Goal: Transaction & Acquisition: Purchase product/service

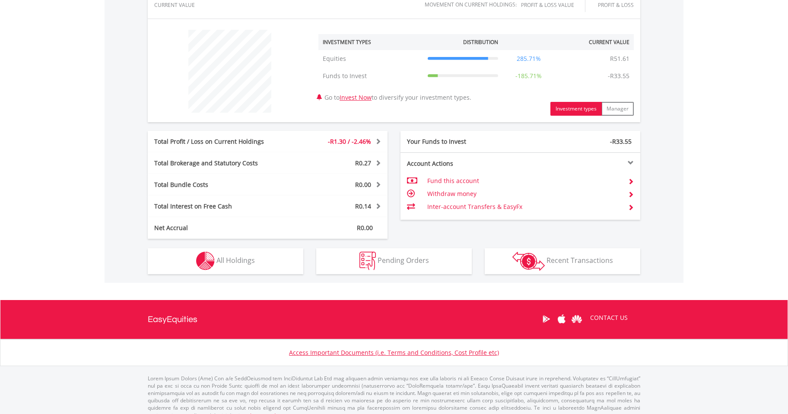
scroll to position [316, 0]
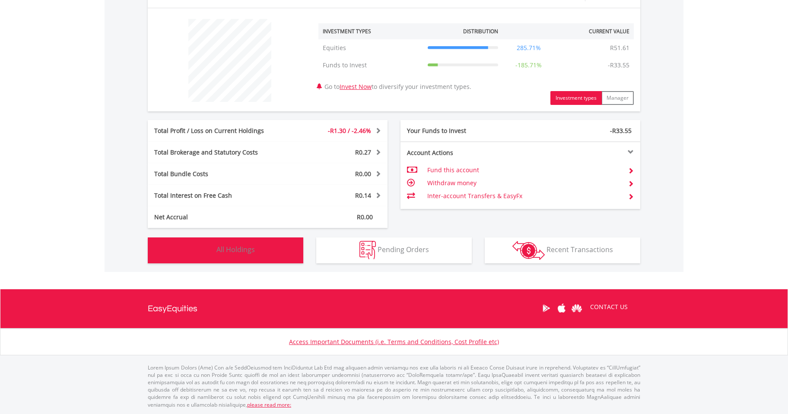
click at [225, 249] on span "All Holdings" at bounding box center [235, 249] width 38 height 9
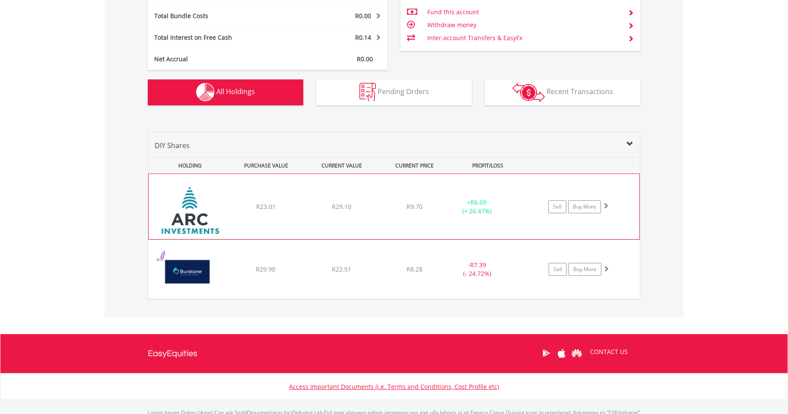
scroll to position [484, 0]
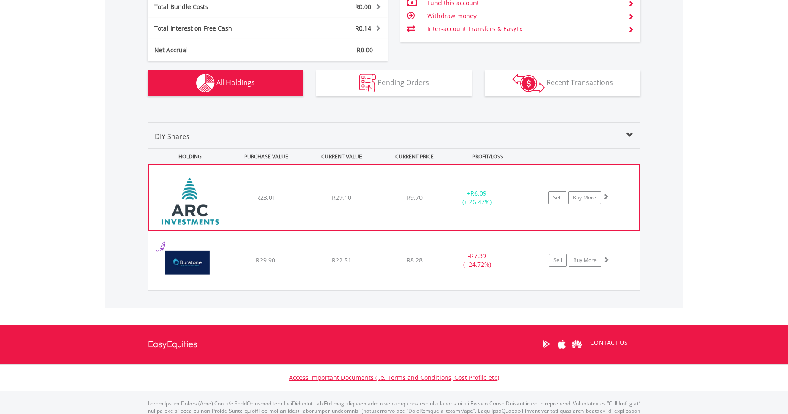
click at [186, 204] on img at bounding box center [190, 202] width 74 height 52
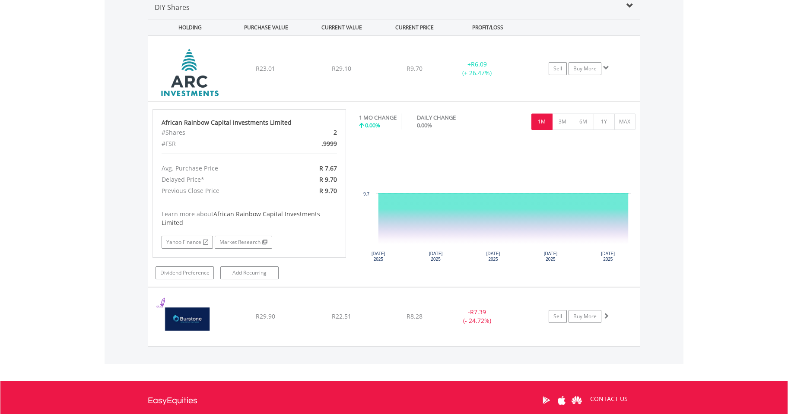
scroll to position [613, 0]
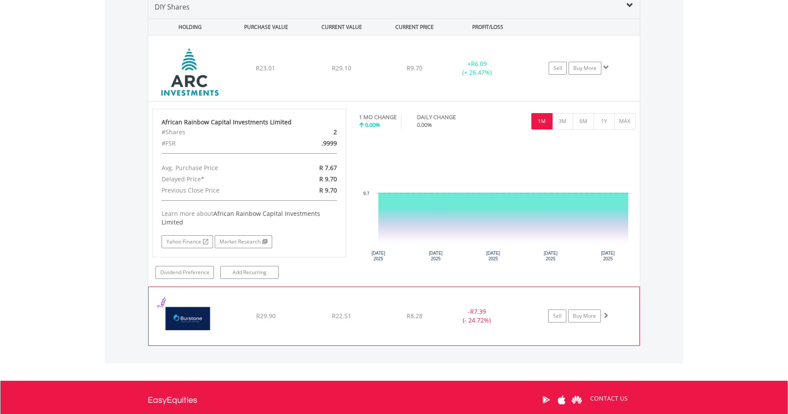
click at [603, 313] on span at bounding box center [605, 315] width 6 height 6
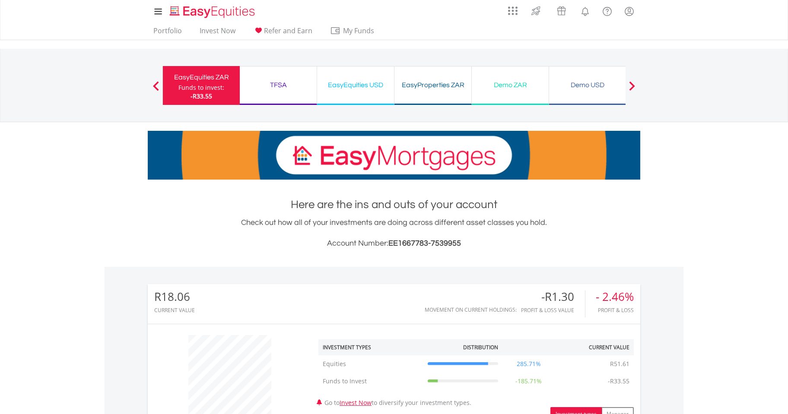
scroll to position [0, 0]
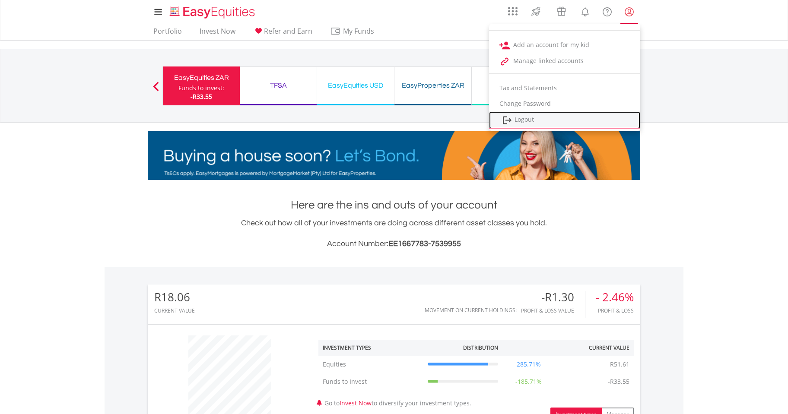
click at [542, 123] on link "Logout" at bounding box center [564, 120] width 151 height 18
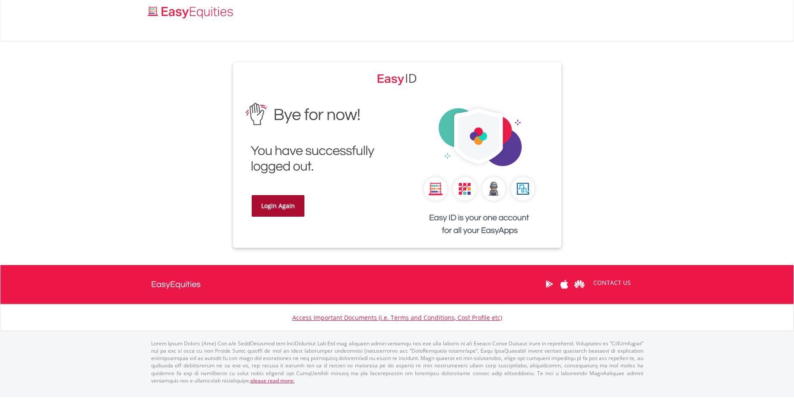
click at [262, 216] on link "Login Again" at bounding box center [278, 206] width 53 height 22
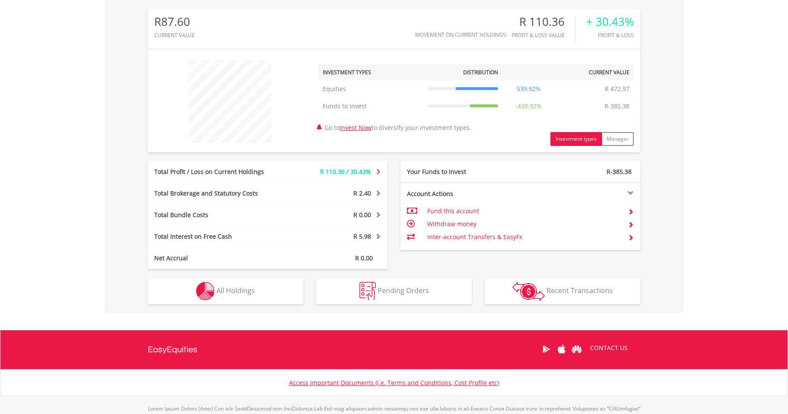
scroll to position [316, 0]
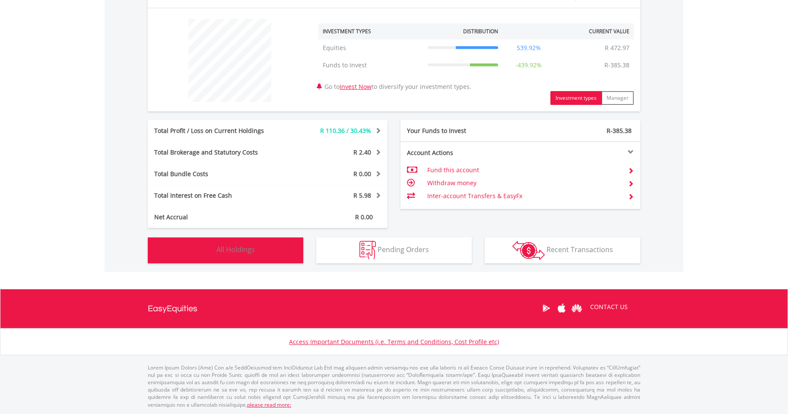
click at [243, 251] on span "All Holdings" at bounding box center [235, 249] width 38 height 9
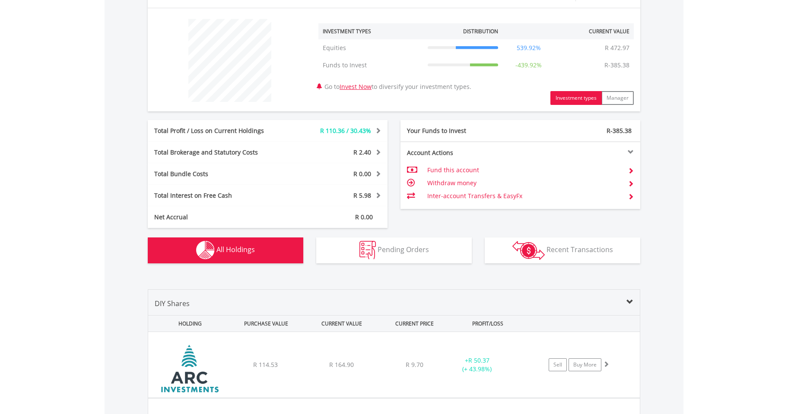
scroll to position [606, 0]
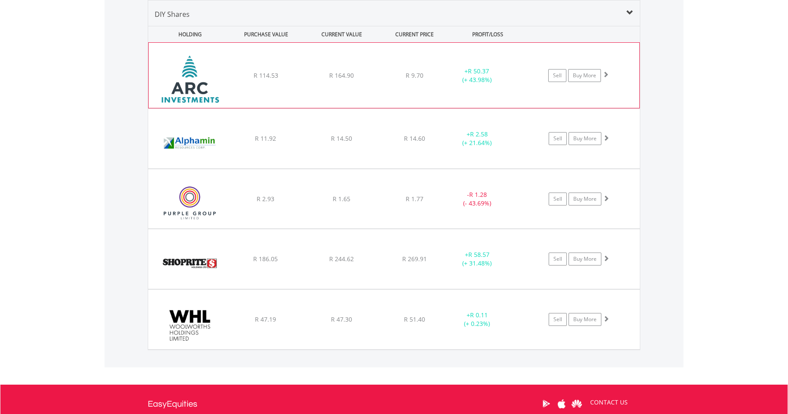
click at [604, 73] on span at bounding box center [605, 74] width 6 height 6
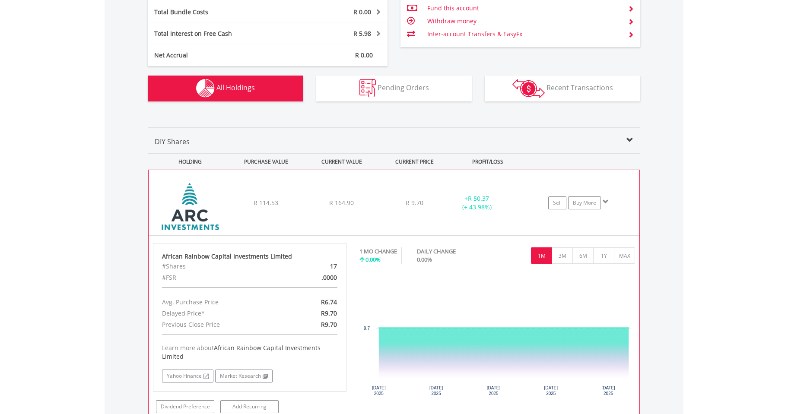
scroll to position [477, 0]
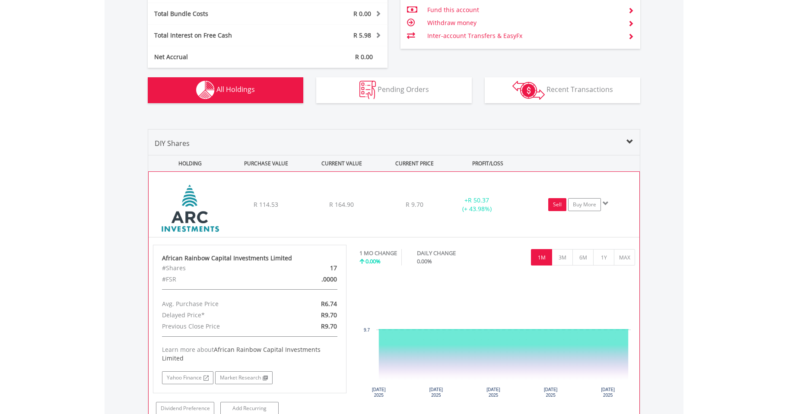
click at [563, 204] on link "Sell" at bounding box center [557, 204] width 18 height 13
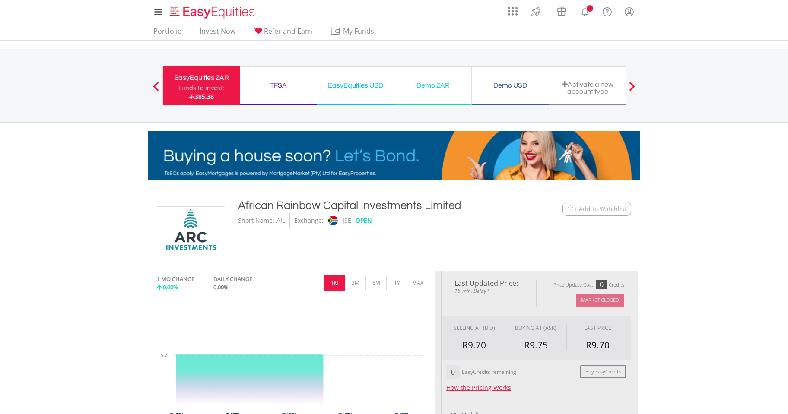
type input "******"
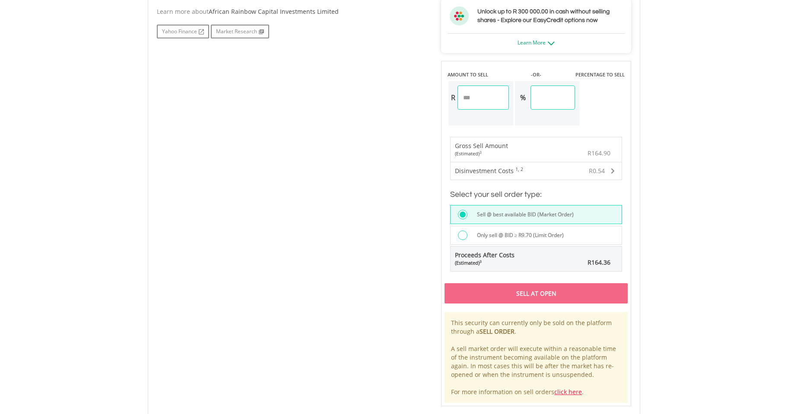
scroll to position [518, 0]
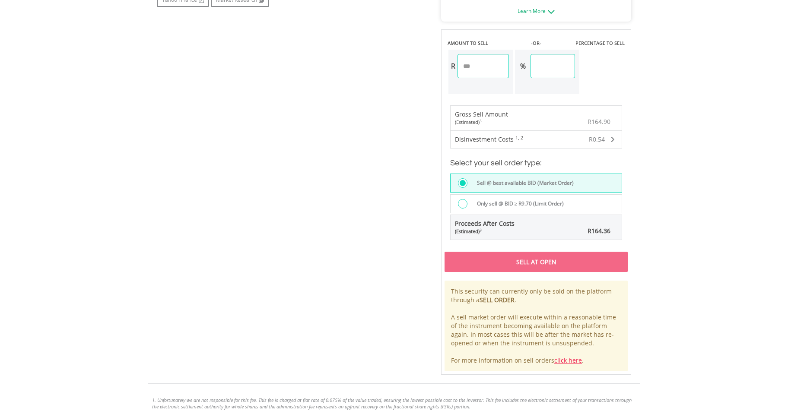
click at [462, 203] on div at bounding box center [462, 203] width 9 height 9
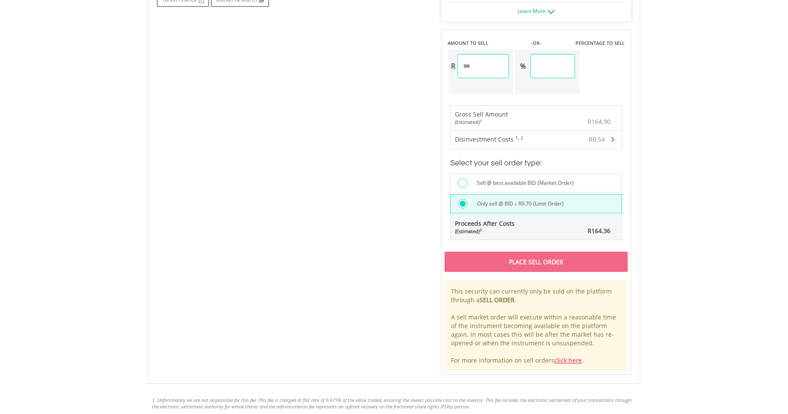
click at [462, 185] on div at bounding box center [462, 182] width 9 height 9
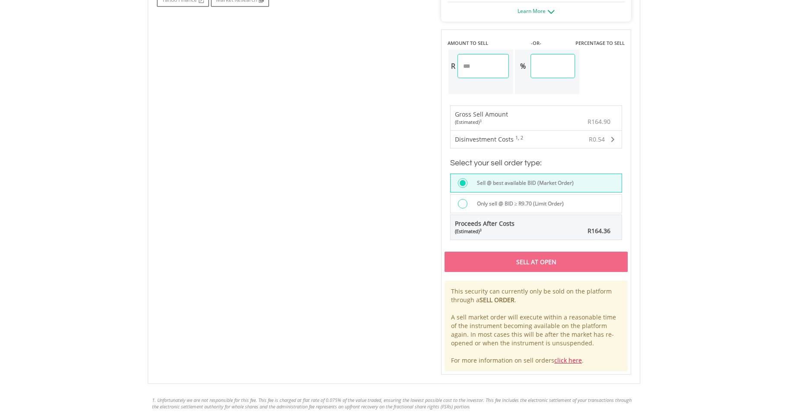
click at [461, 201] on div at bounding box center [462, 203] width 9 height 9
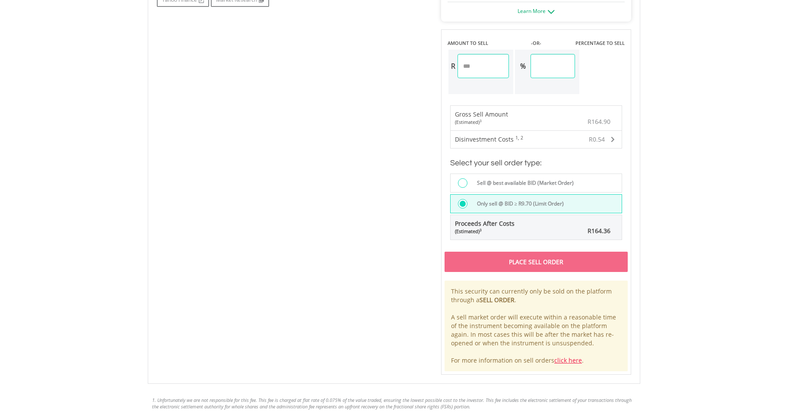
click at [460, 181] on div at bounding box center [462, 182] width 9 height 9
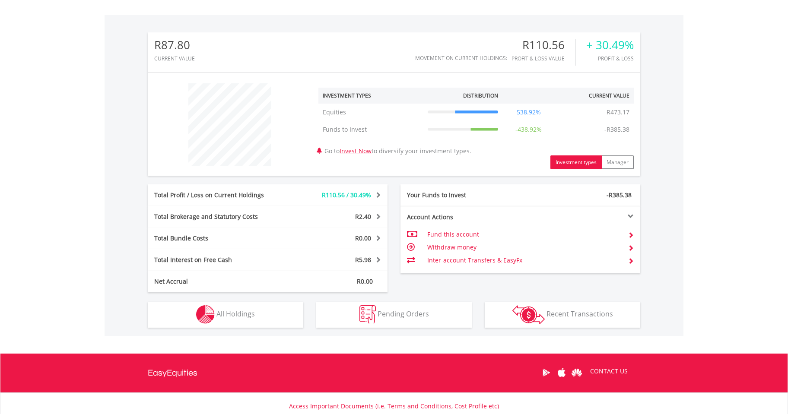
scroll to position [316, 0]
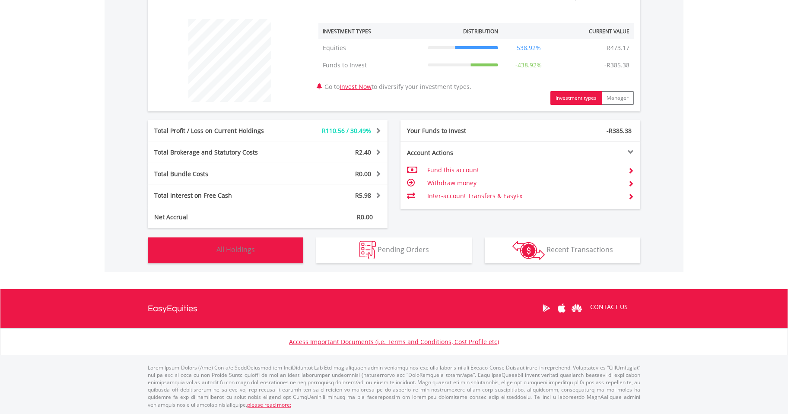
click at [237, 254] on span "All Holdings" at bounding box center [235, 249] width 38 height 9
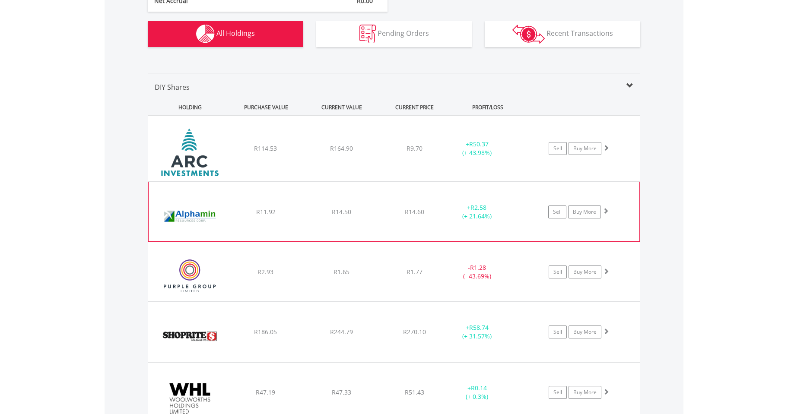
scroll to position [519, 0]
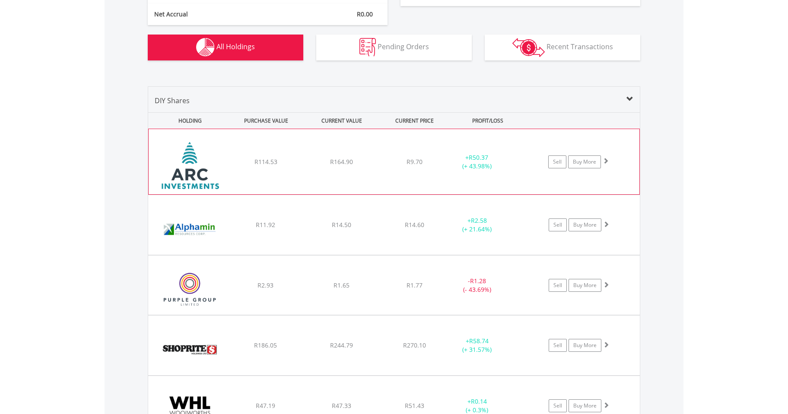
click at [369, 165] on div "R164.90" at bounding box center [340, 162] width 73 height 9
